Goal: Information Seeking & Learning: Understand process/instructions

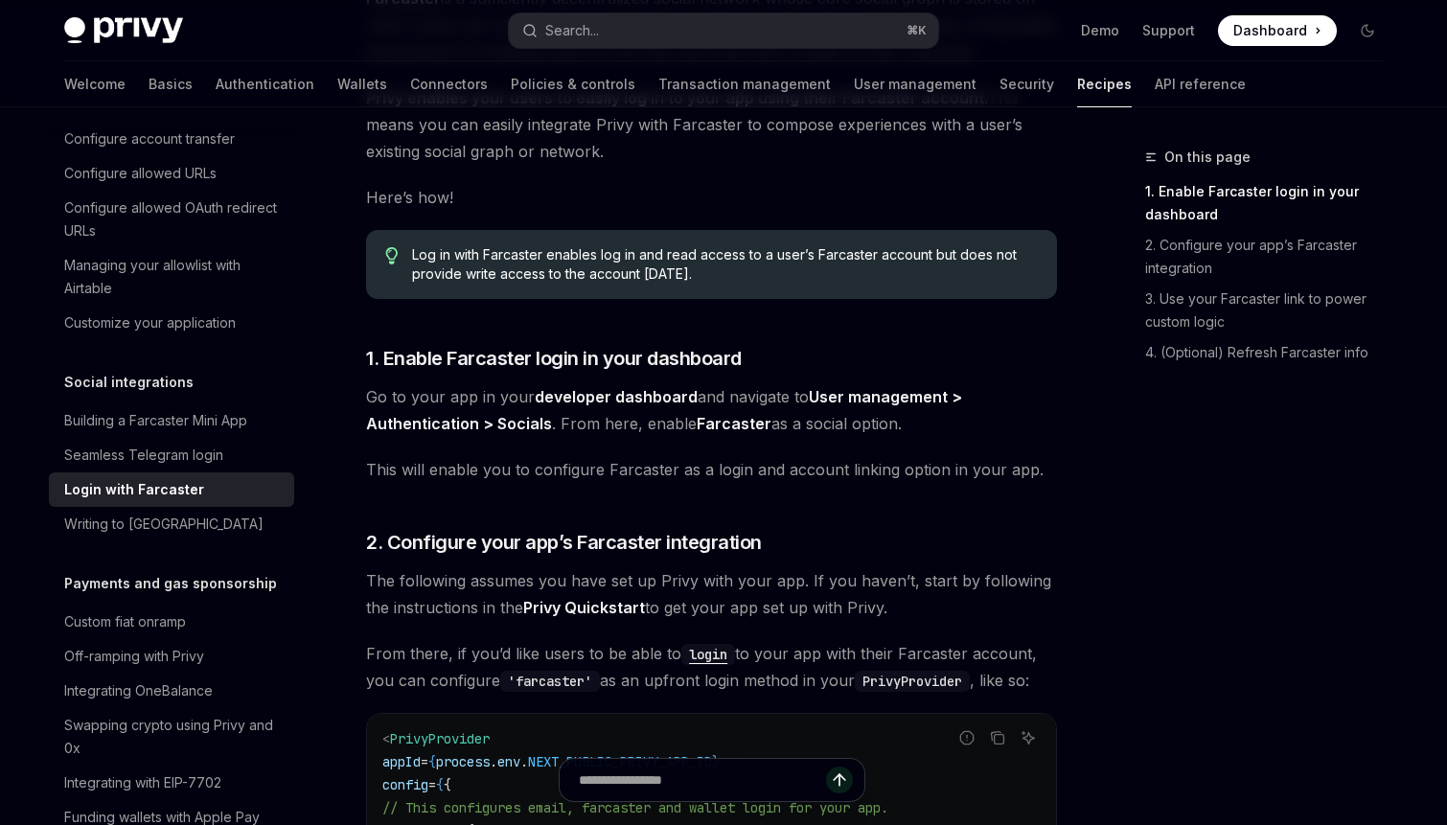
scroll to position [258, 0]
drag, startPoint x: 576, startPoint y: 425, endPoint x: 736, endPoint y: 430, distance: 160.1
click at [736, 430] on span "Go to your app in your developer dashboard and navigate to User management > Au…" at bounding box center [711, 409] width 691 height 54
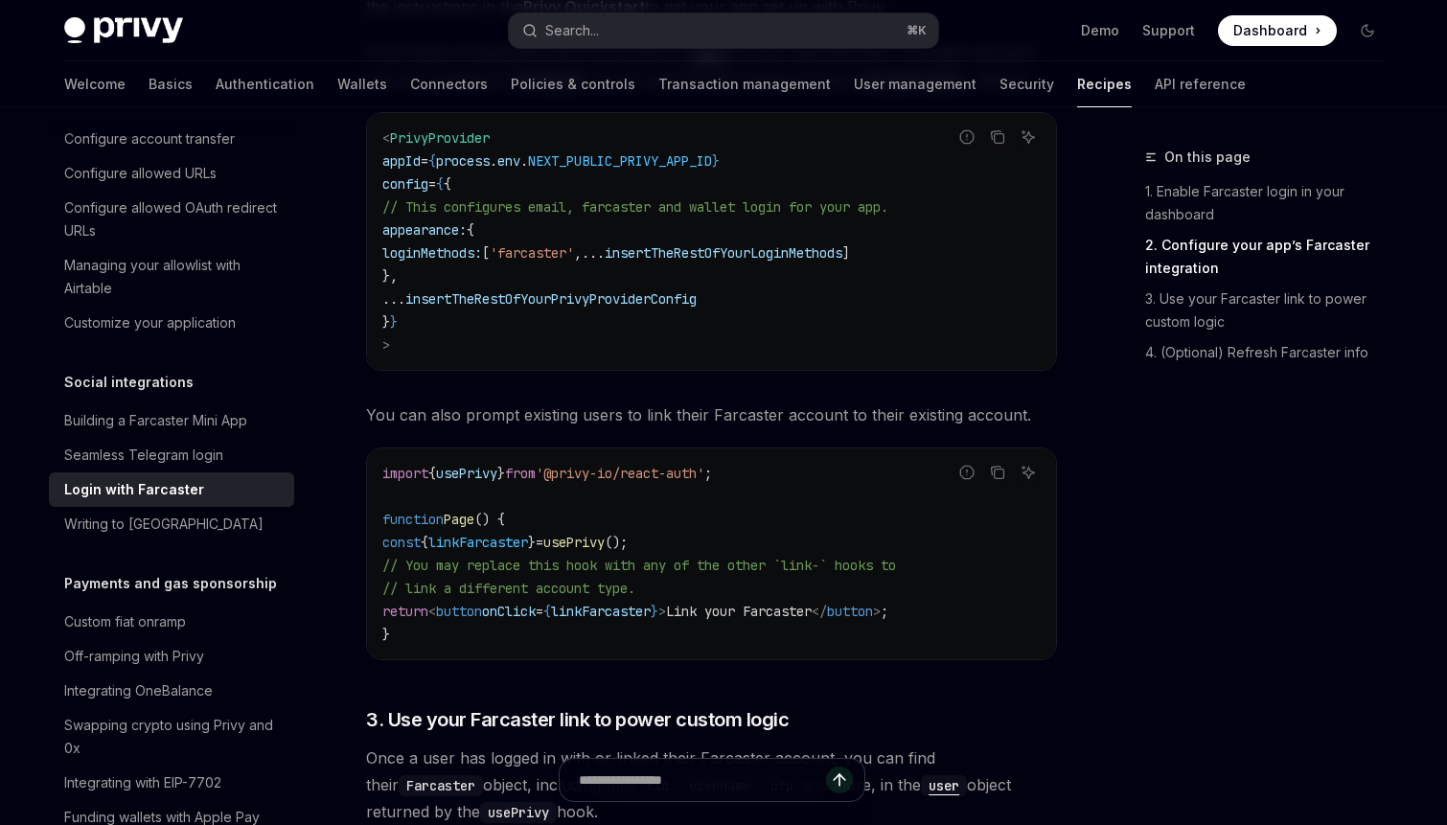
scroll to position [860, 0]
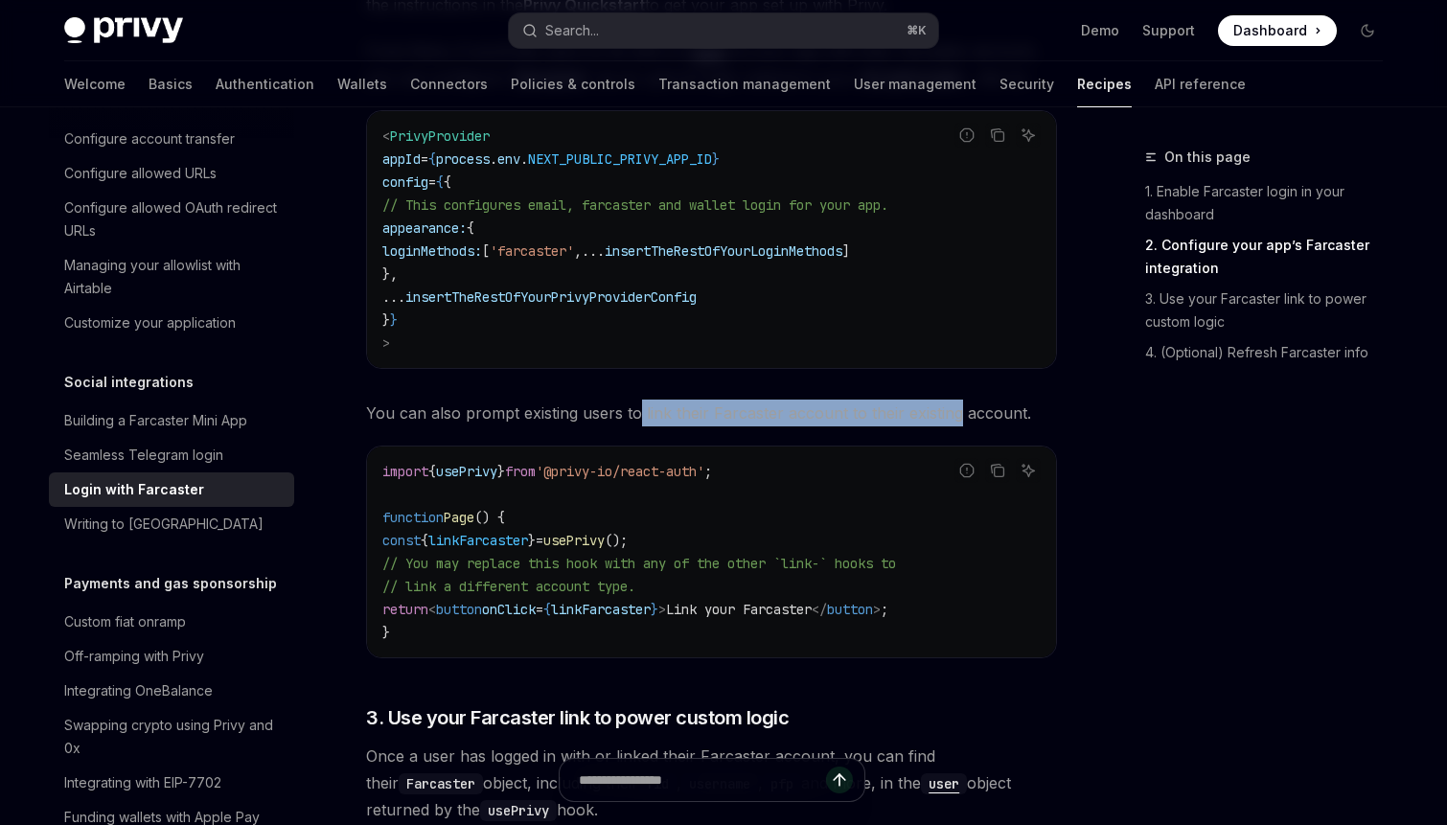
drag, startPoint x: 638, startPoint y: 410, endPoint x: 953, endPoint y: 425, distance: 315.6
click at [953, 425] on span "You can also prompt existing users to link their Farcaster account to their exi…" at bounding box center [711, 413] width 691 height 27
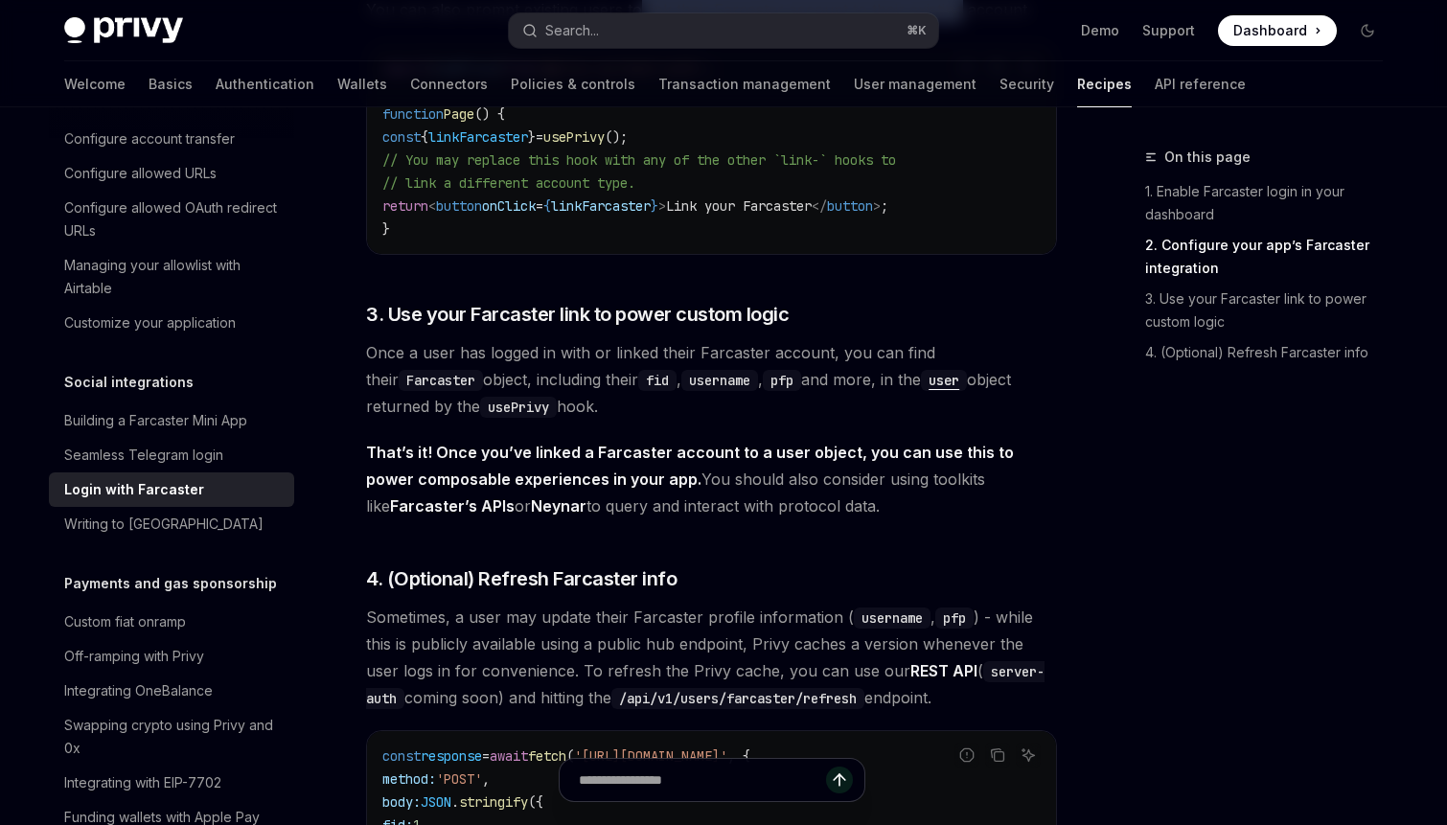
scroll to position [1269, 0]
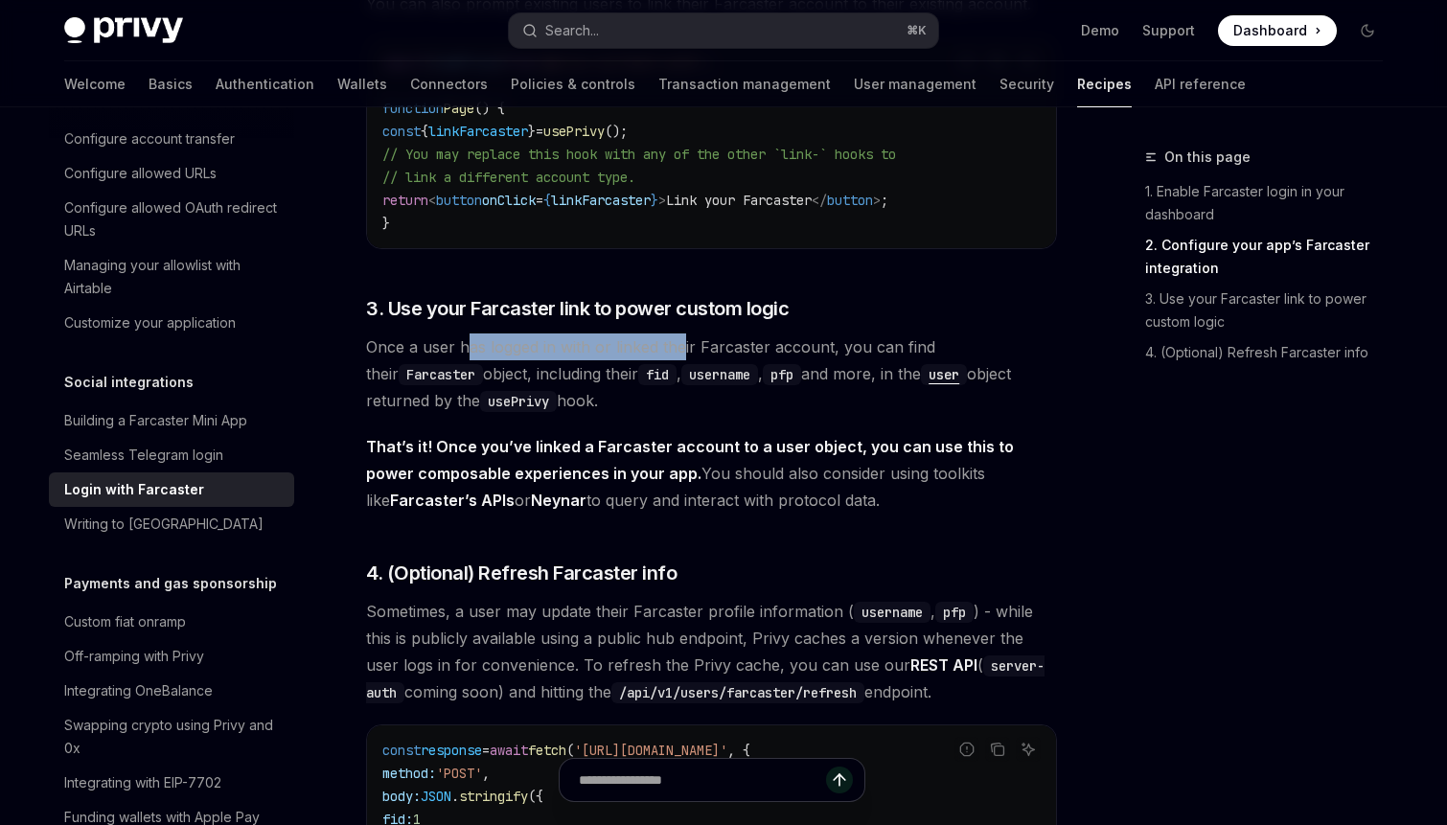
drag, startPoint x: 469, startPoint y: 348, endPoint x: 682, endPoint y: 354, distance: 213.8
click at [682, 354] on span "Once a user has logged in with or linked their Farcaster account, you can find …" at bounding box center [711, 373] width 691 height 80
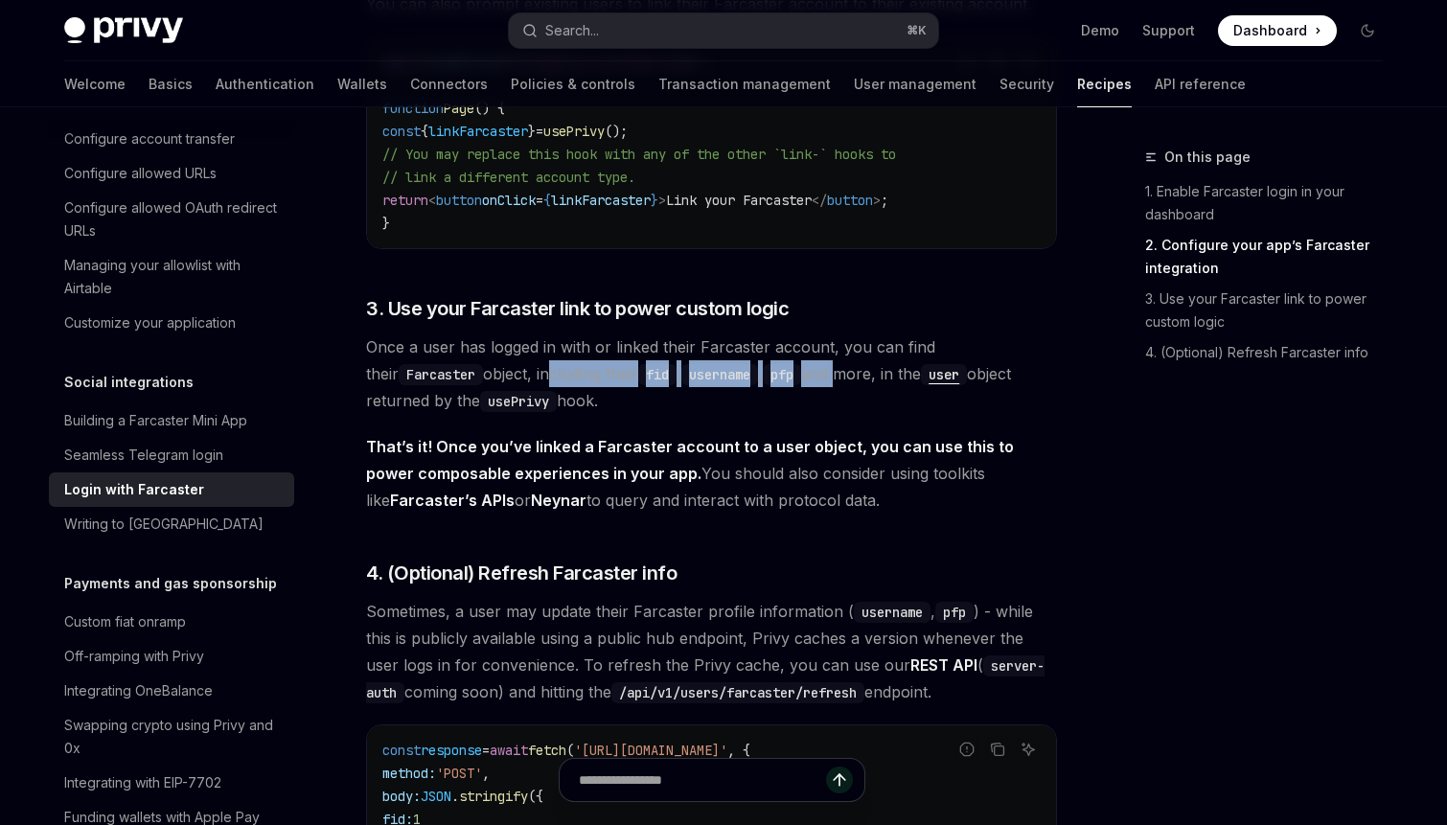
drag, startPoint x: 425, startPoint y: 377, endPoint x: 730, endPoint y: 383, distance: 305.8
click at [730, 383] on span "Once a user has logged in with or linked their Farcaster account, you can find …" at bounding box center [711, 373] width 691 height 80
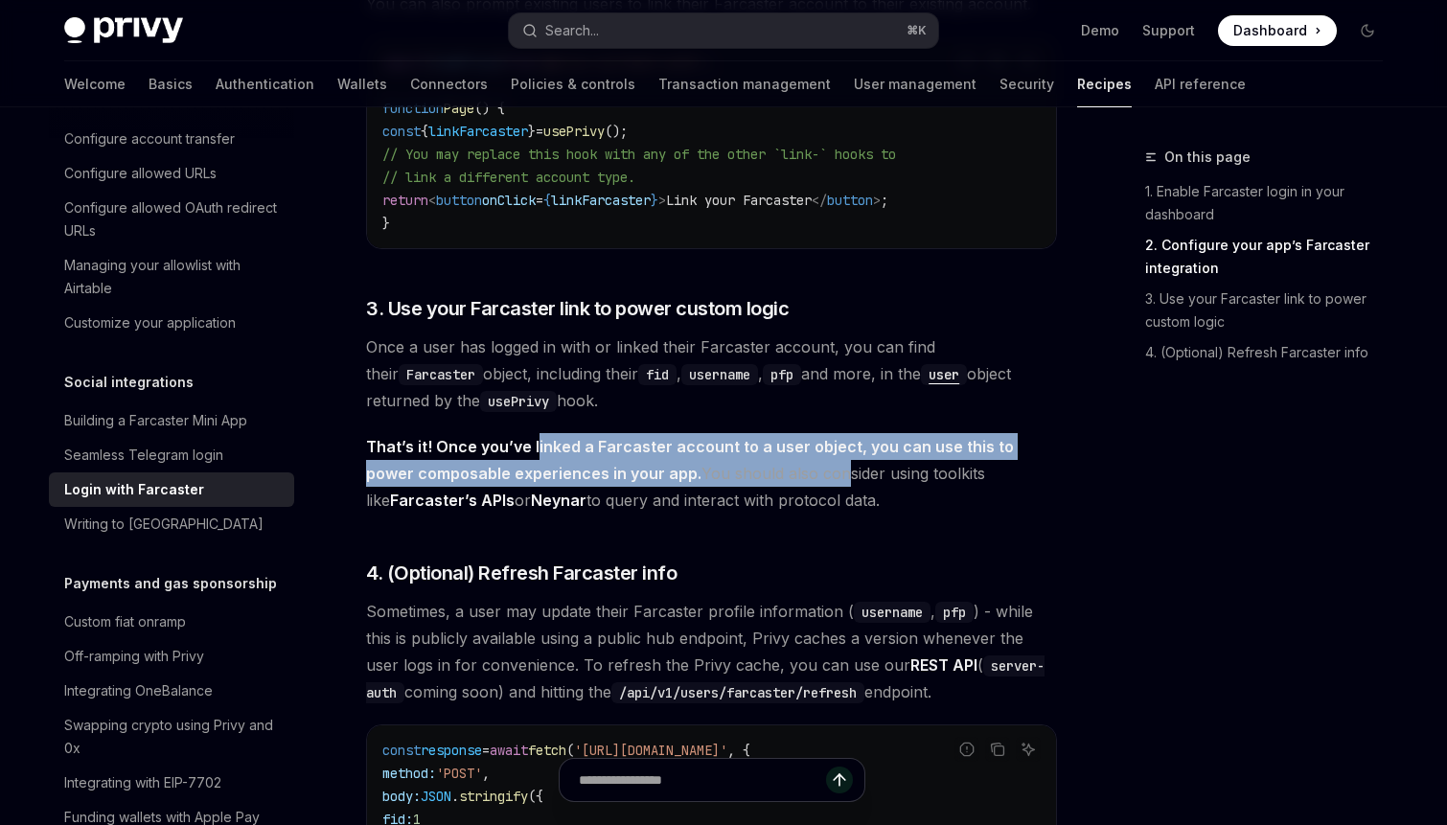
drag, startPoint x: 535, startPoint y: 448, endPoint x: 786, endPoint y: 465, distance: 251.7
click at [786, 465] on span "That’s it! Once you’ve linked a Farcaster account to a user object, you can use…" at bounding box center [711, 473] width 691 height 80
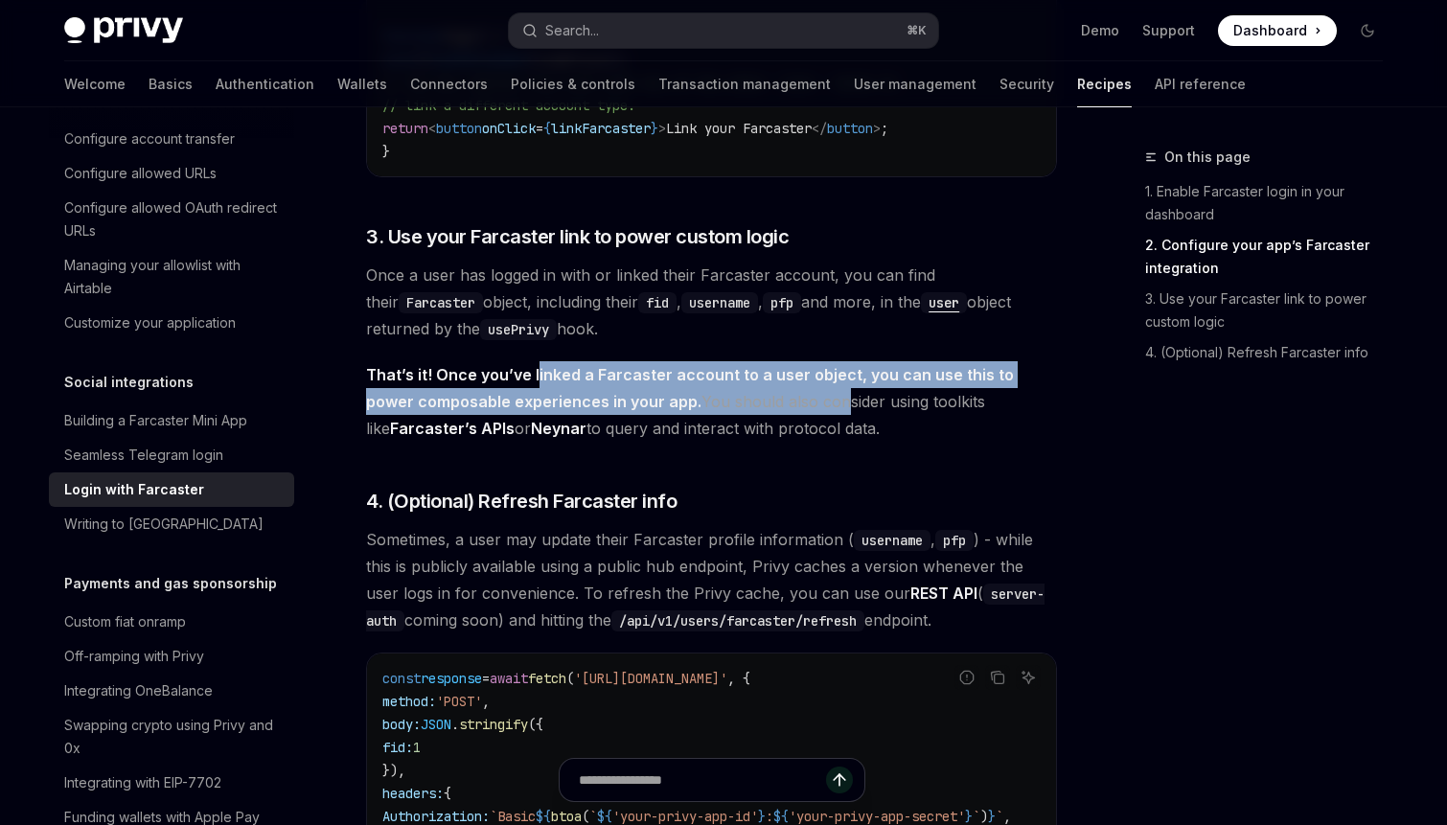
click at [780, 486] on div "Farcaster is a sufficiently decentralized social network whose core social grap…" at bounding box center [711, 9] width 691 height 2217
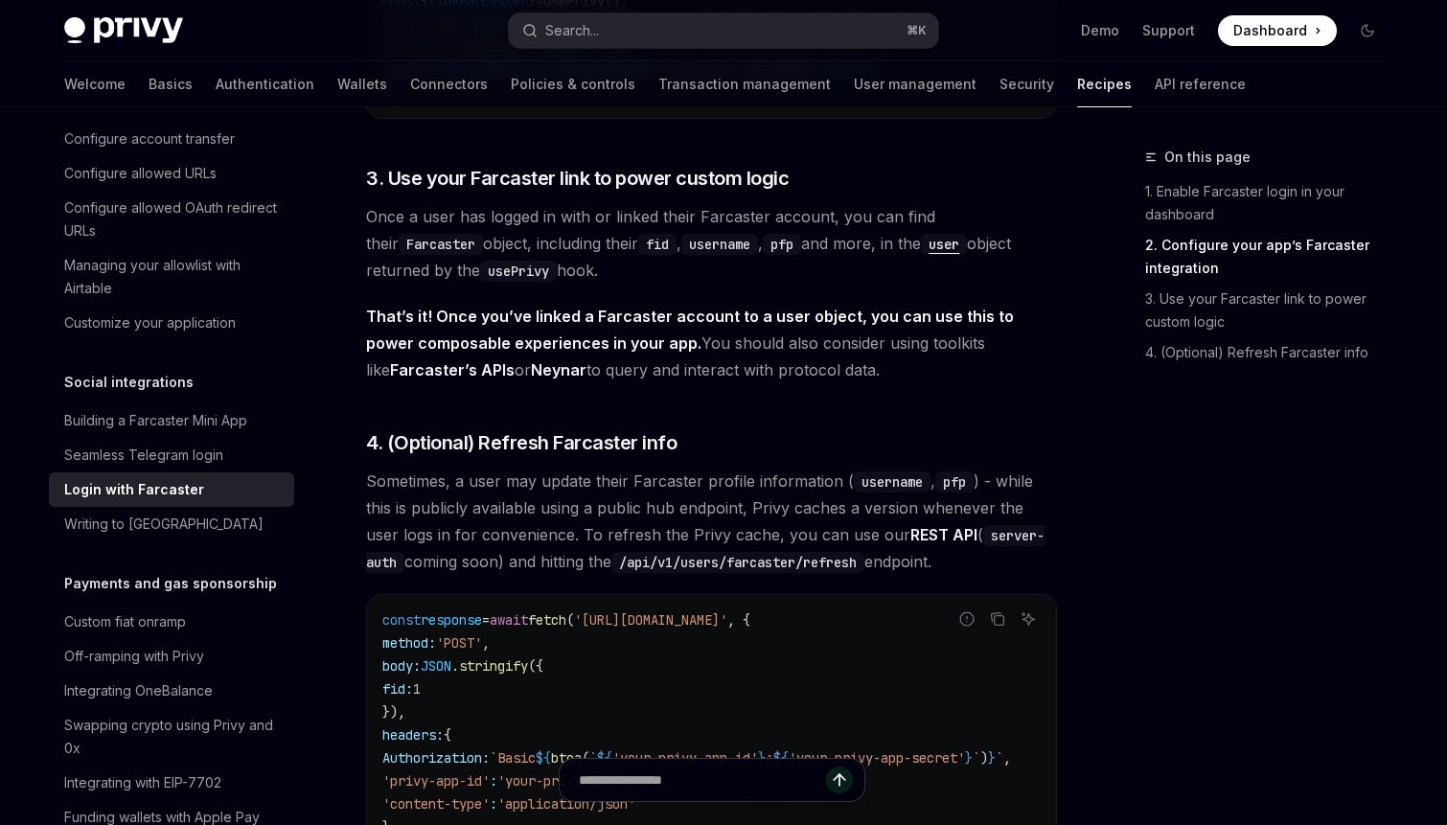
scroll to position [1404, 0]
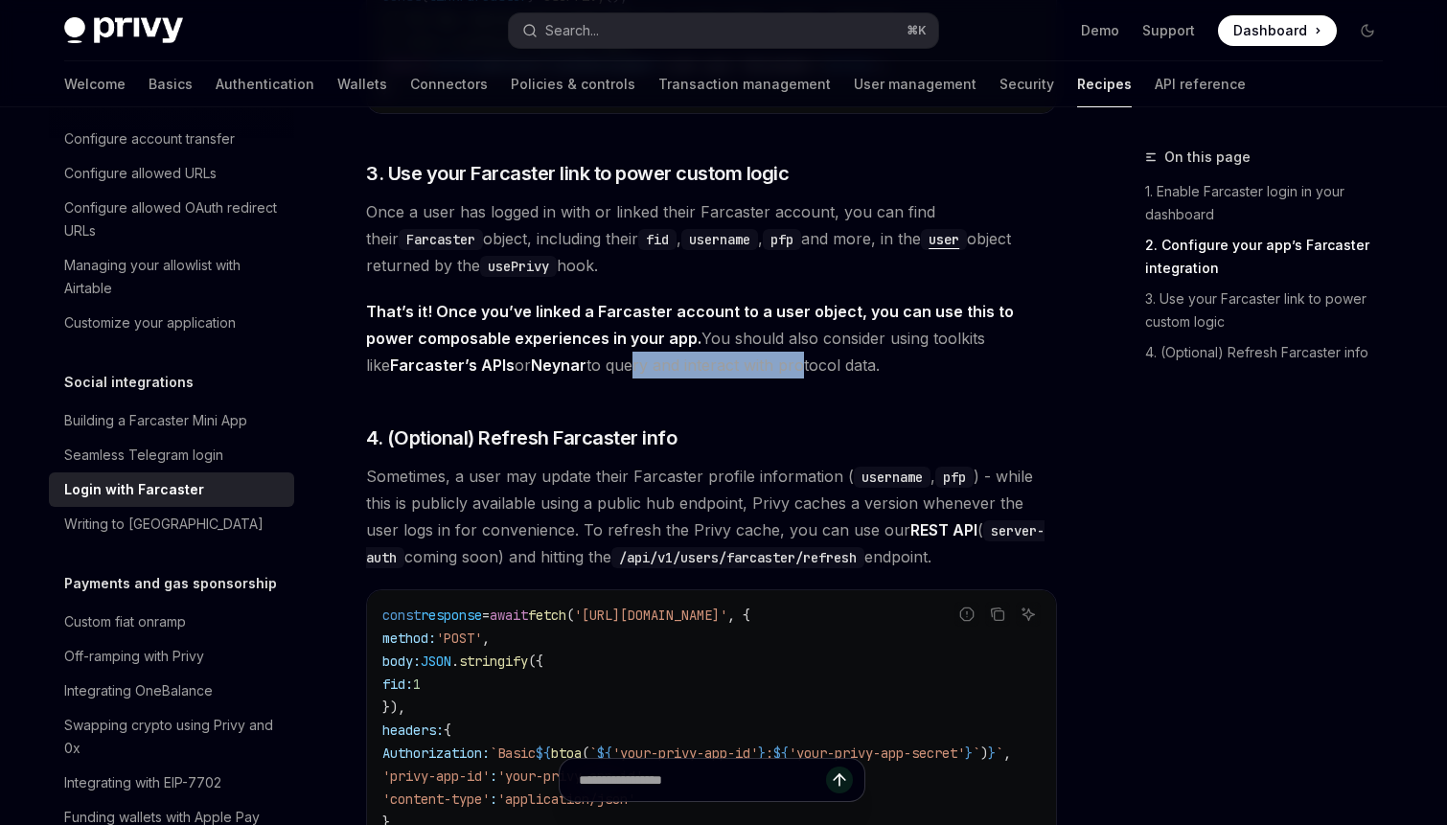
drag, startPoint x: 519, startPoint y: 373, endPoint x: 683, endPoint y: 372, distance: 163.9
click at [683, 372] on span "That’s it! Once you’ve linked a Farcaster account to a user object, you can use…" at bounding box center [711, 338] width 691 height 80
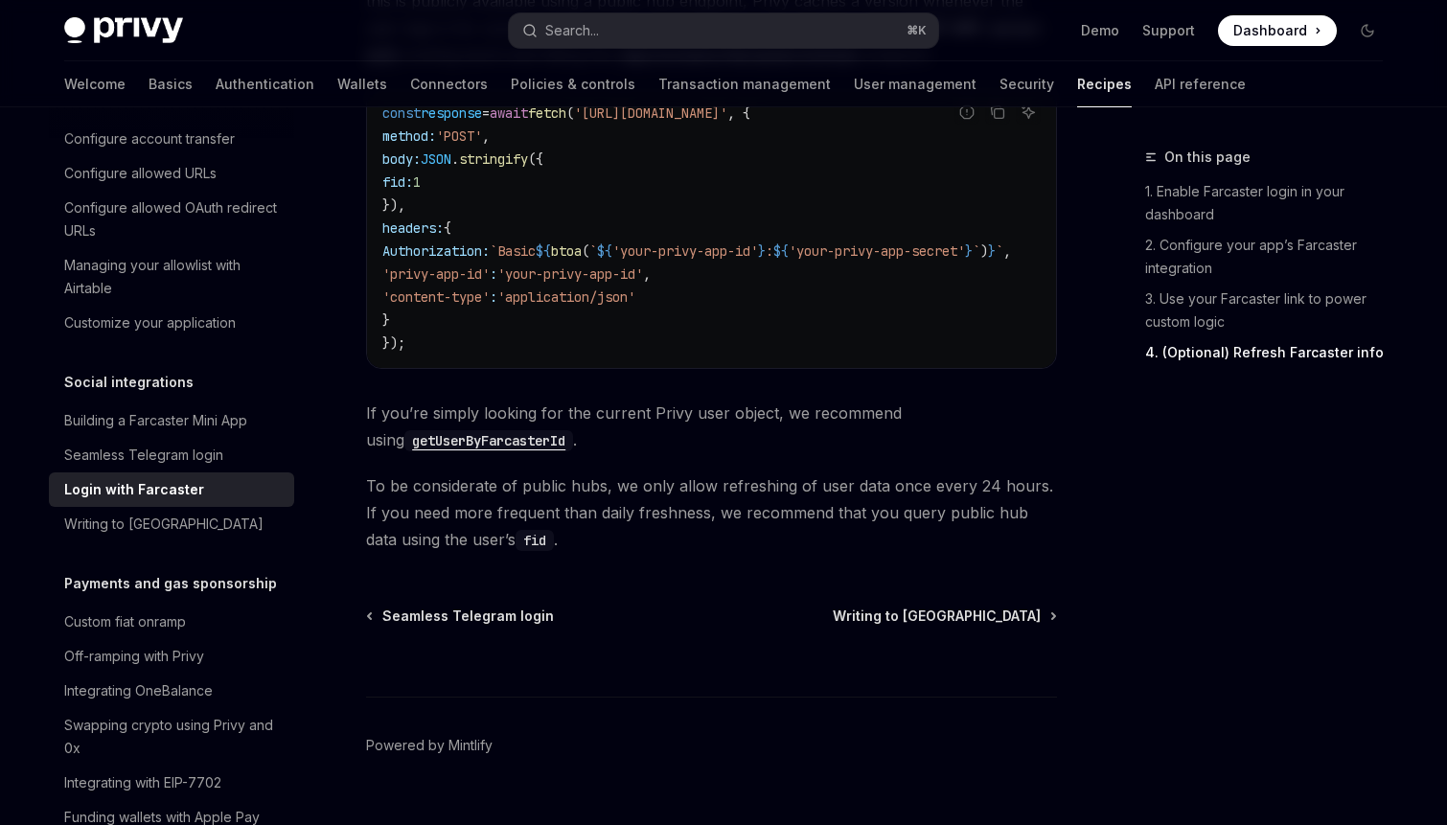
scroll to position [1907, 0]
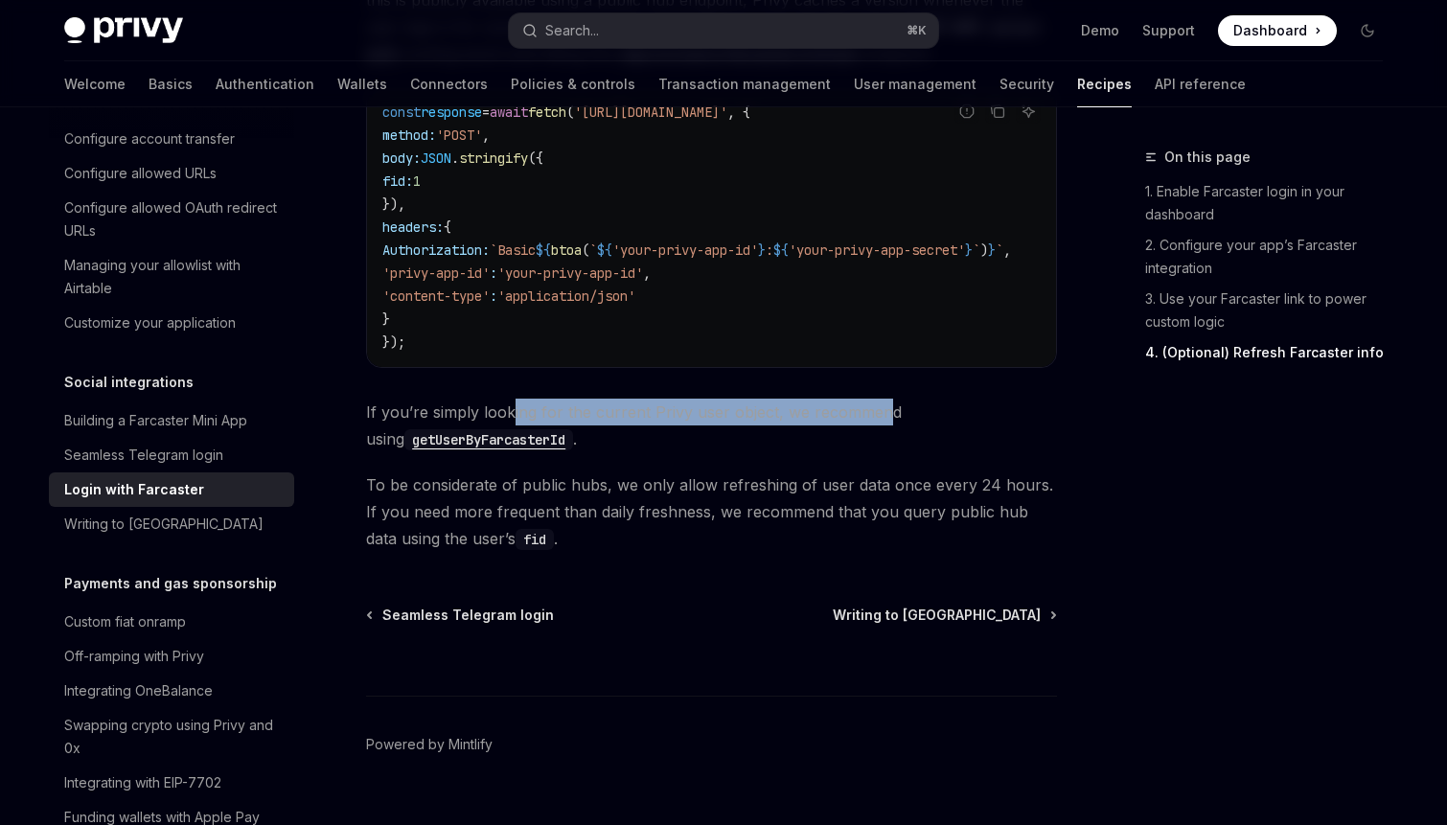
drag, startPoint x: 512, startPoint y: 415, endPoint x: 877, endPoint y: 428, distance: 365.3
click at [877, 428] on span "If you’re simply looking for the current Privy user object, we recommend using …" at bounding box center [711, 426] width 691 height 54
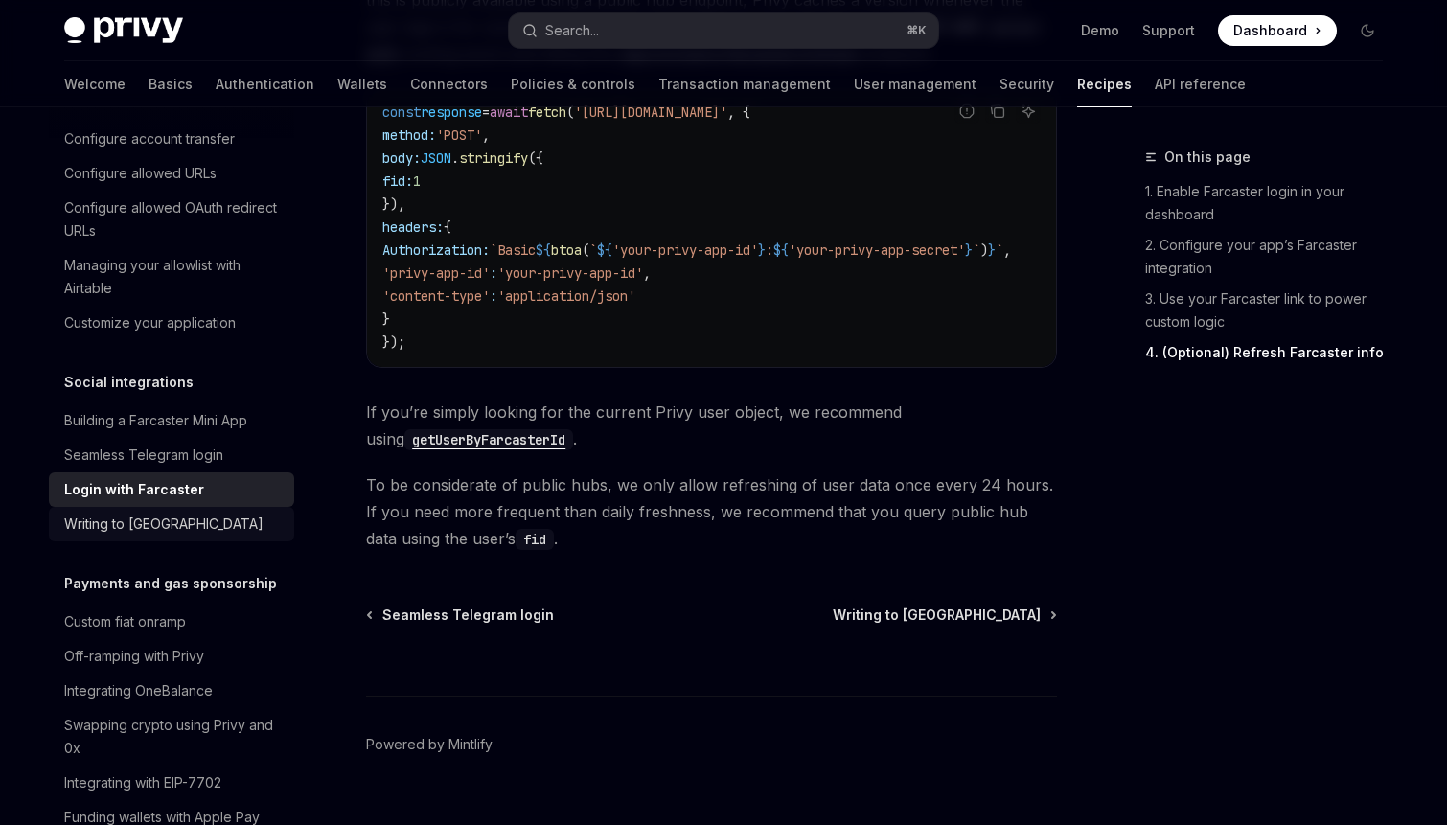
click at [169, 513] on div "Writing to [GEOGRAPHIC_DATA]" at bounding box center [163, 524] width 199 height 23
type textarea "*"
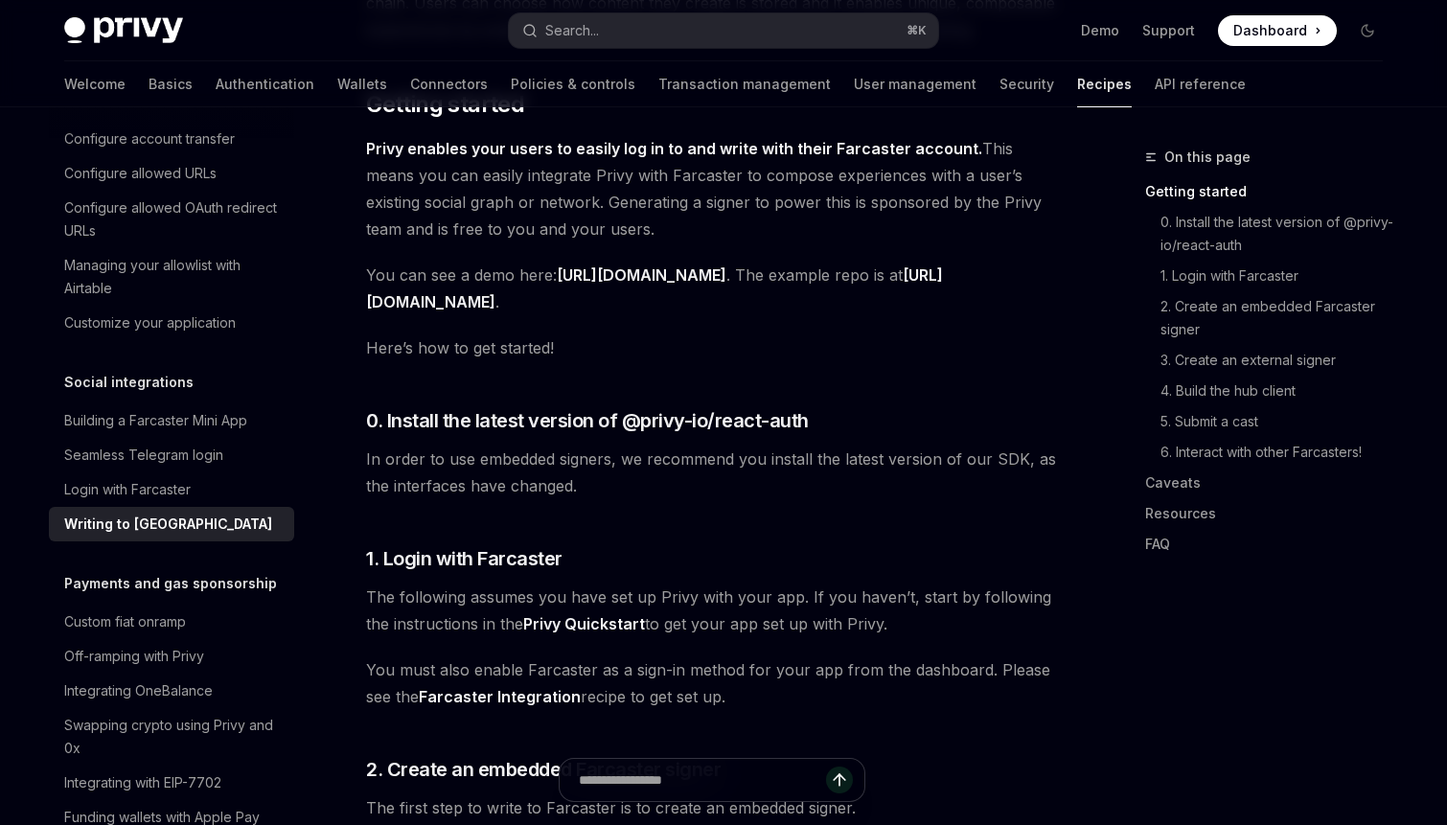
scroll to position [401, 0]
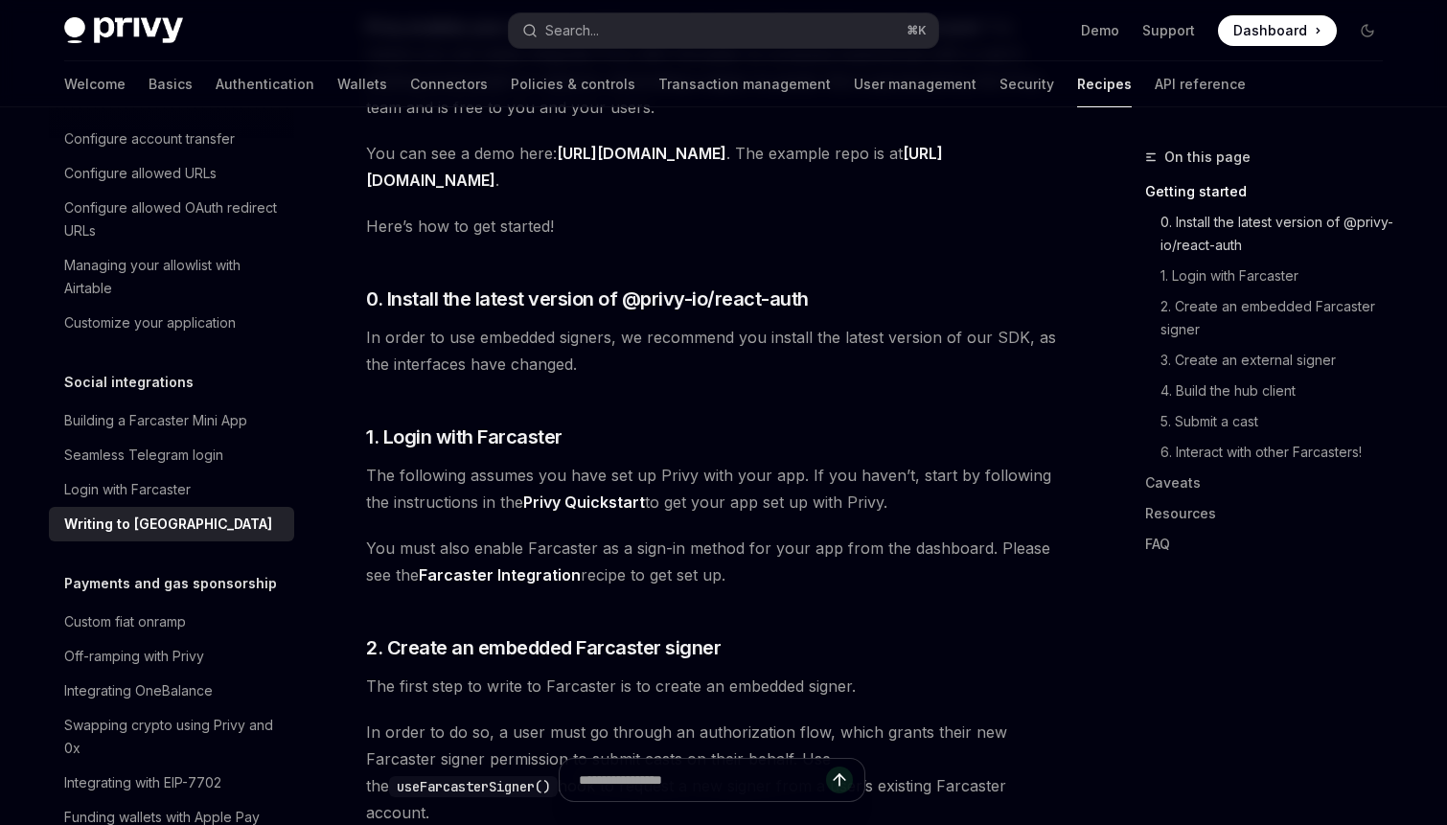
click at [1258, 227] on link "0. Install the latest version of @privy-io/react-auth" at bounding box center [1271, 234] width 253 height 54
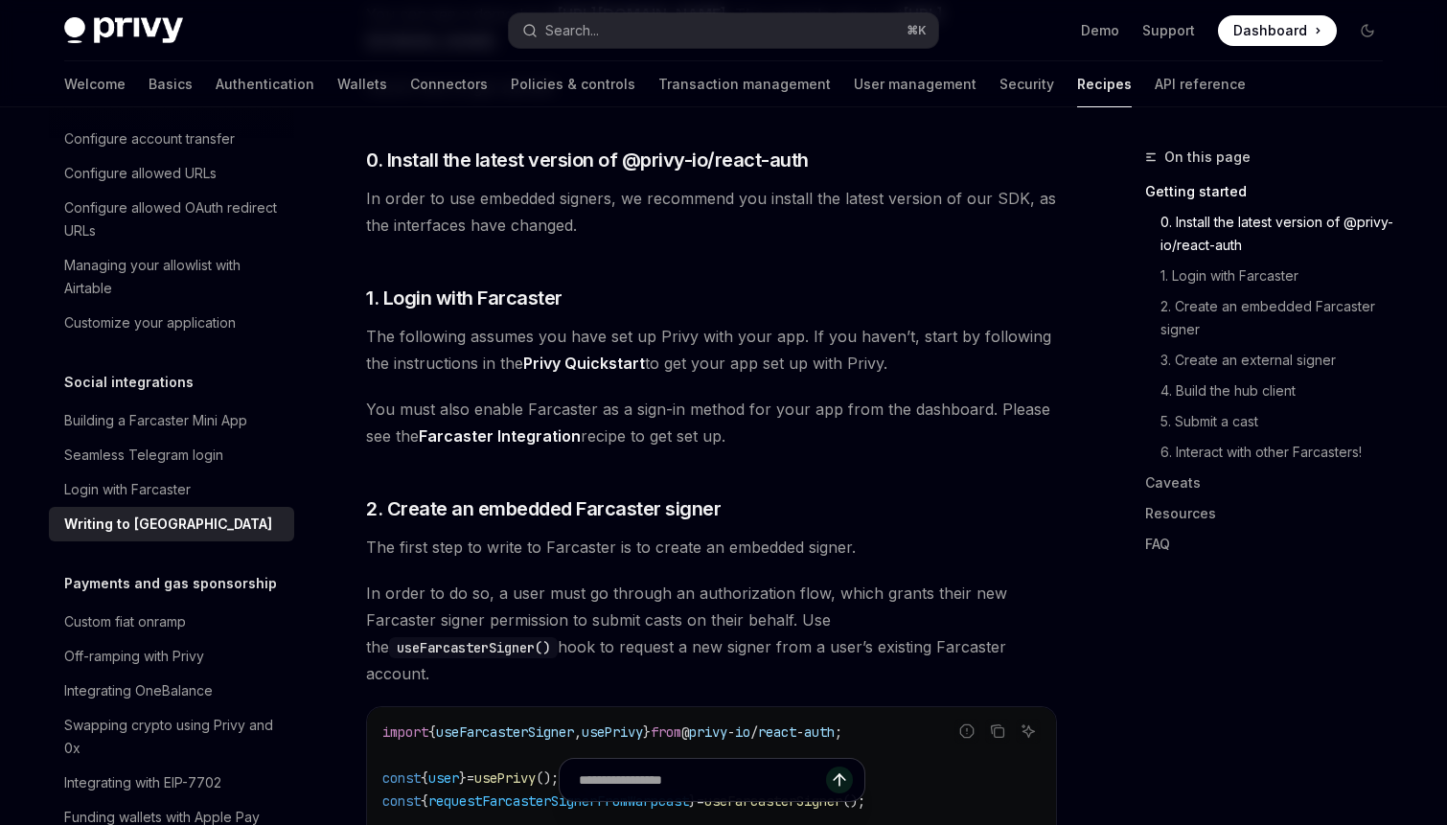
scroll to position [540, 0]
click at [1256, 267] on link "1. Login with Farcaster" at bounding box center [1271, 276] width 253 height 31
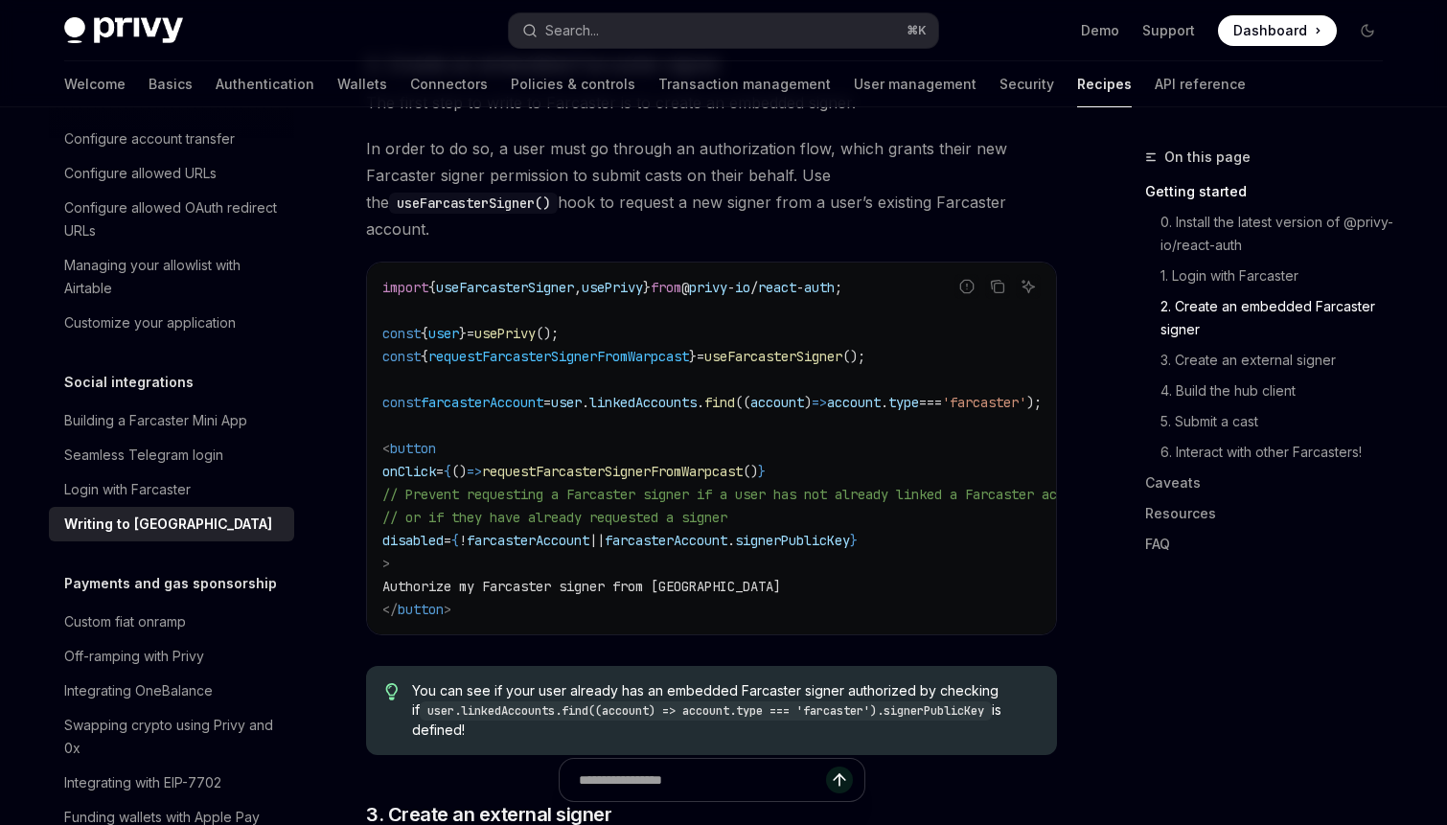
scroll to position [985, 0]
drag, startPoint x: 453, startPoint y: 169, endPoint x: 756, endPoint y: 182, distance: 303.1
click at [756, 183] on span "In order to do so, a user must go through an authorization flow, which grants t…" at bounding box center [711, 187] width 691 height 107
drag, startPoint x: 448, startPoint y: 207, endPoint x: 700, endPoint y: 205, distance: 251.1
click at [700, 205] on span "In order to do so, a user must go through an authorization flow, which grants t…" at bounding box center [711, 187] width 691 height 107
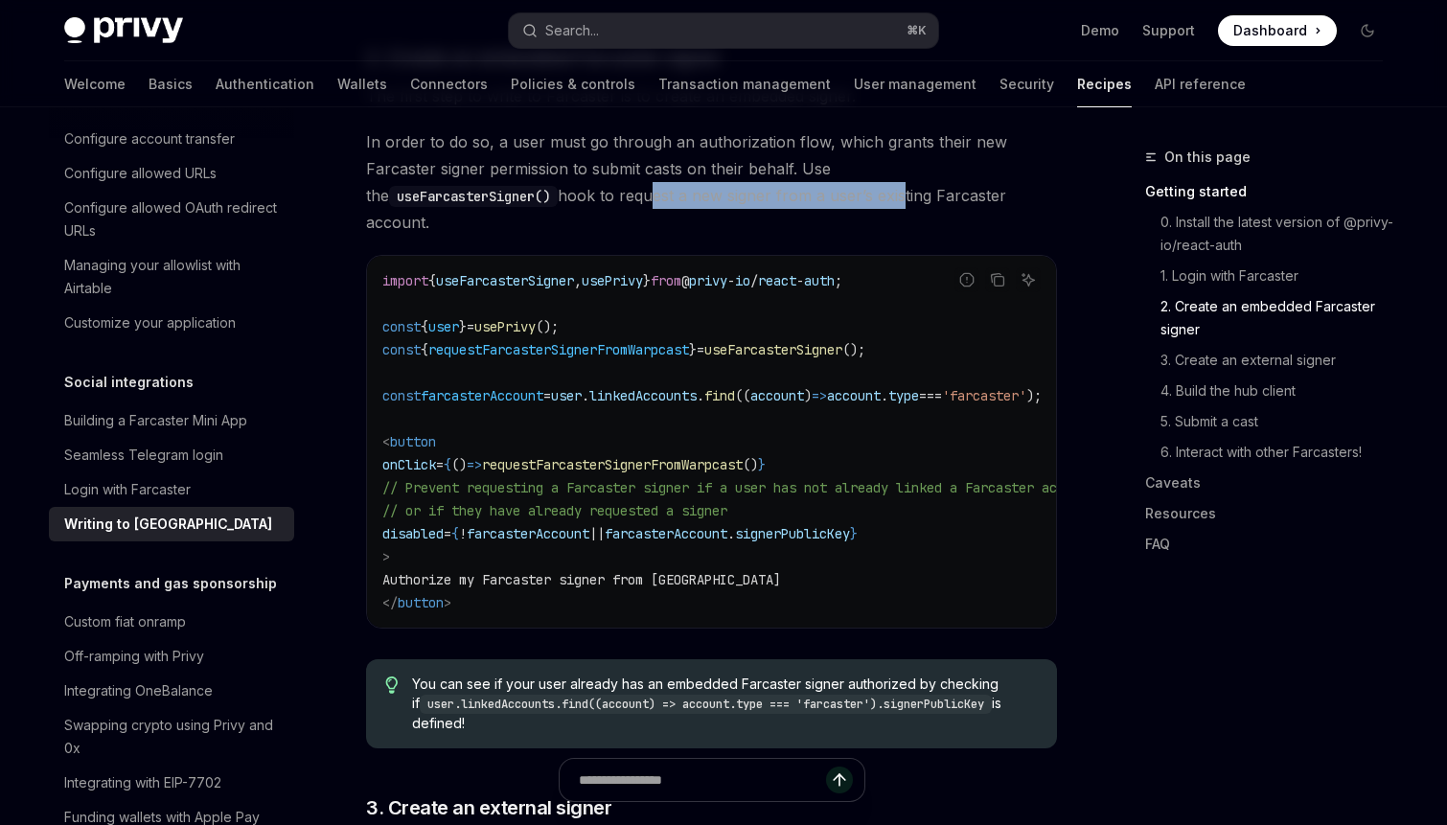
scroll to position [992, 0]
